Goal: Find specific page/section

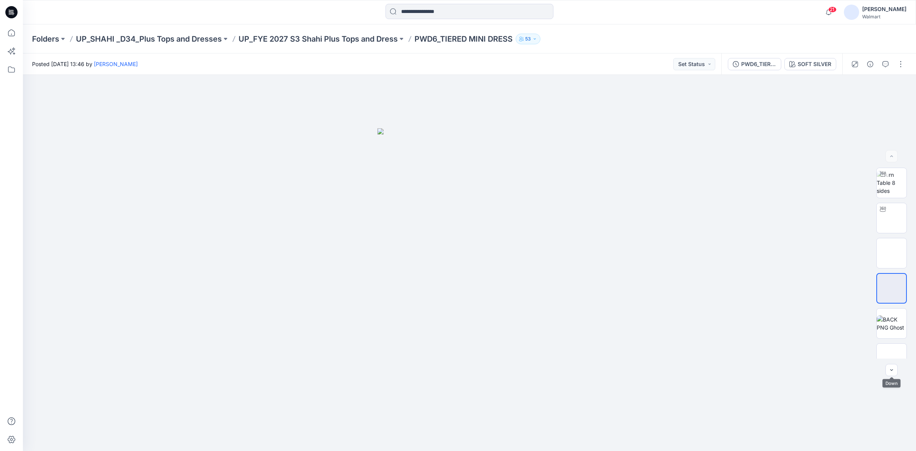
click at [14, 14] on icon at bounding box center [11, 12] width 12 height 12
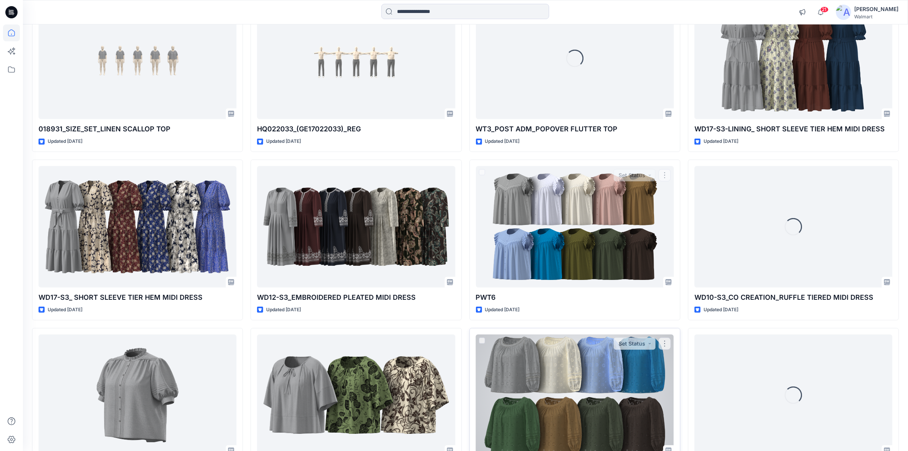
scroll to position [694, 0]
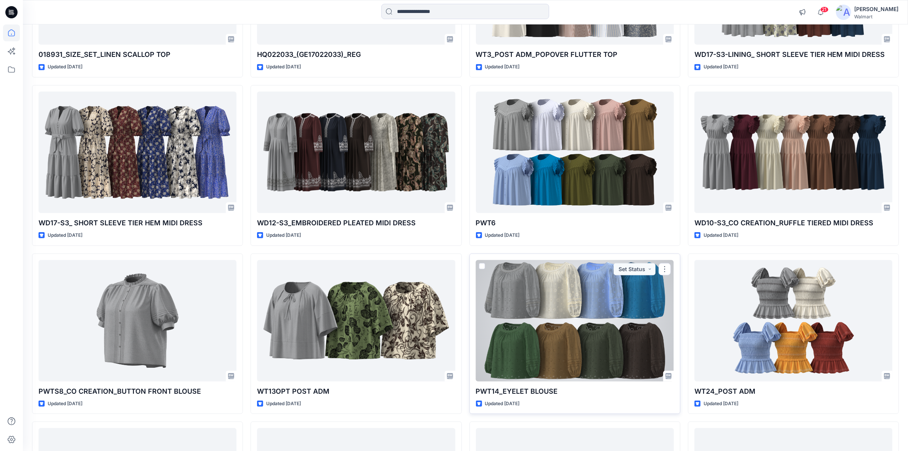
click at [552, 310] on div at bounding box center [575, 320] width 198 height 121
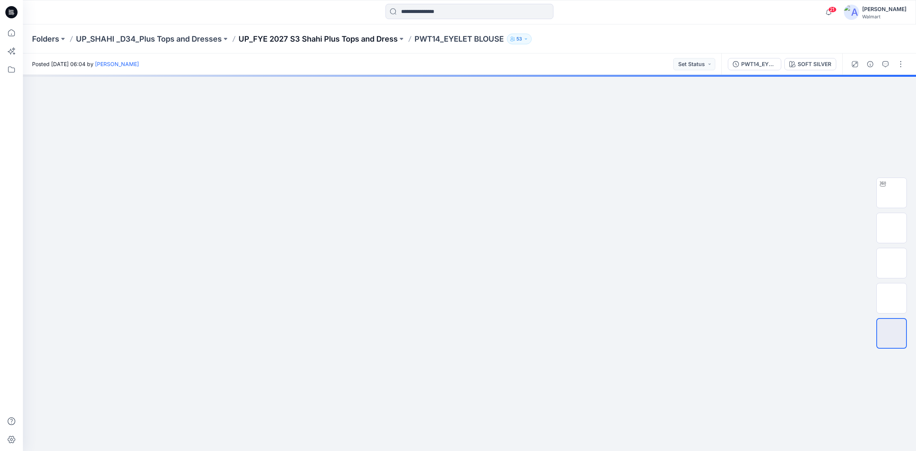
click at [292, 40] on p "UP_FYE 2027 S3 Shahi Plus Tops and Dress" at bounding box center [317, 39] width 159 height 11
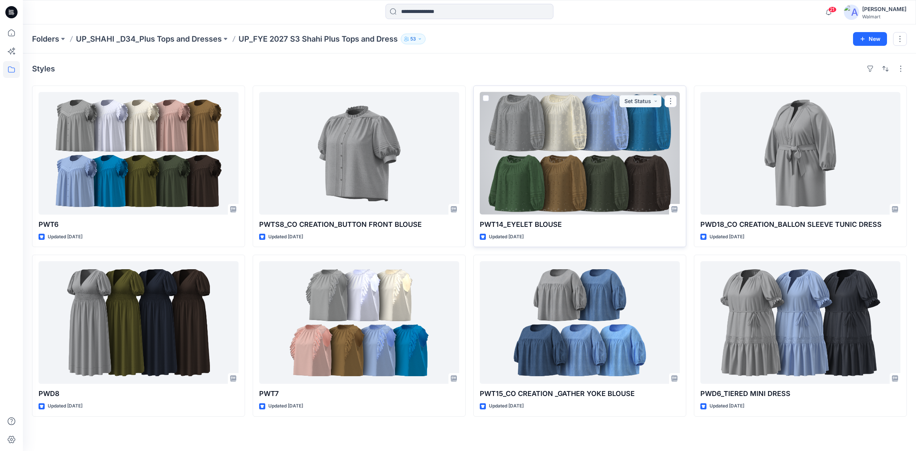
click at [588, 144] on div at bounding box center [580, 153] width 200 height 122
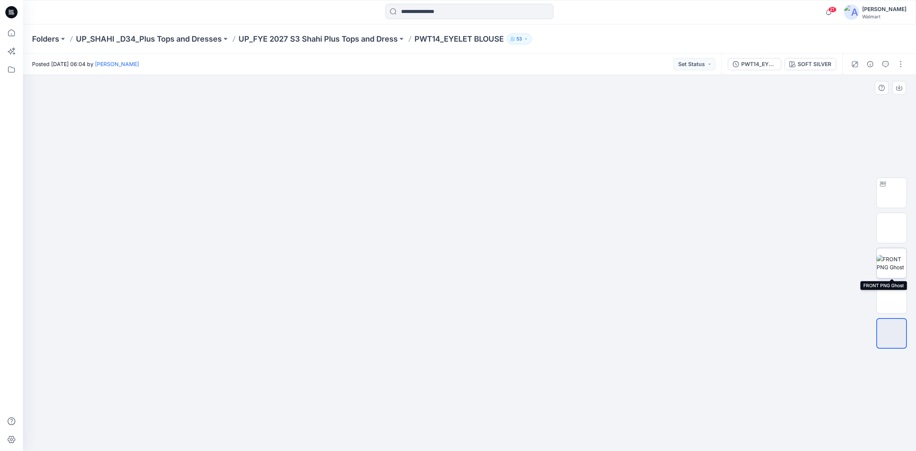
click at [896, 258] on img at bounding box center [891, 263] width 30 height 16
click at [891, 193] on img at bounding box center [891, 193] width 0 height 0
drag, startPoint x: 458, startPoint y: 311, endPoint x: 456, endPoint y: 250, distance: 61.5
click at [412, 15] on input at bounding box center [469, 11] width 168 height 15
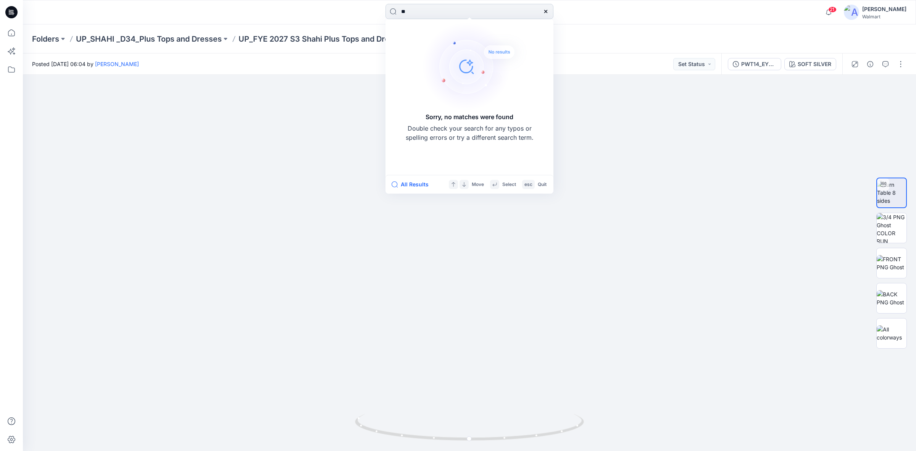
type input "*"
